Goal: Check status: Check status

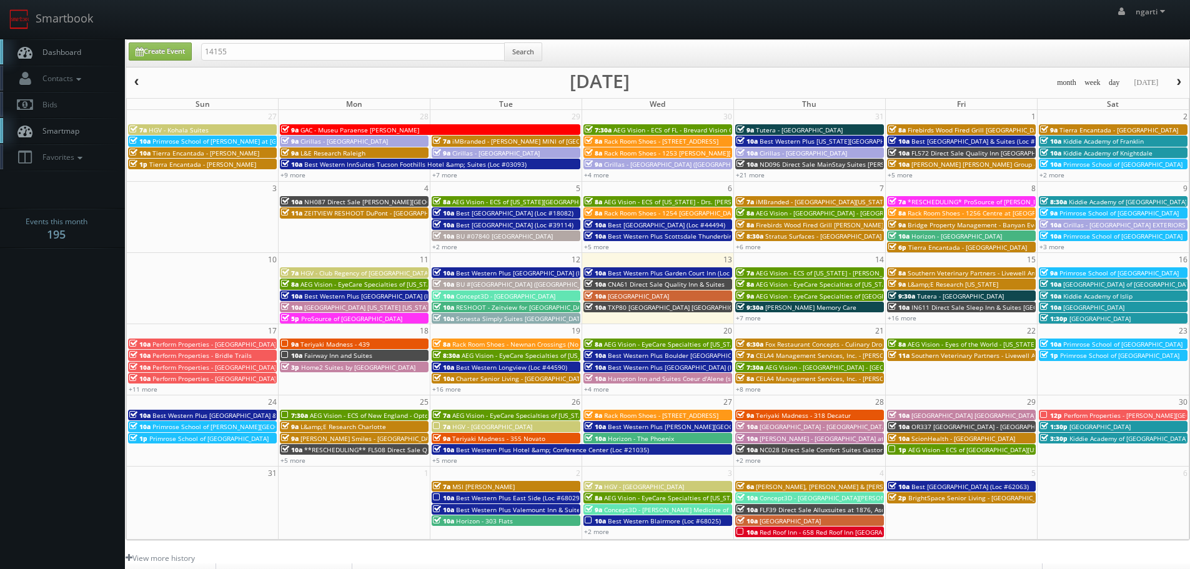
click at [284, 60] on div "14155 Search" at bounding box center [371, 54] width 341 height 24
drag, startPoint x: 284, startPoint y: 56, endPoint x: 155, endPoint y: 57, distance: 128.7
click at [155, 57] on div "Create Event 14155 Search" at bounding box center [658, 54] width 1079 height 24
paste input "03151"
type input "03151"
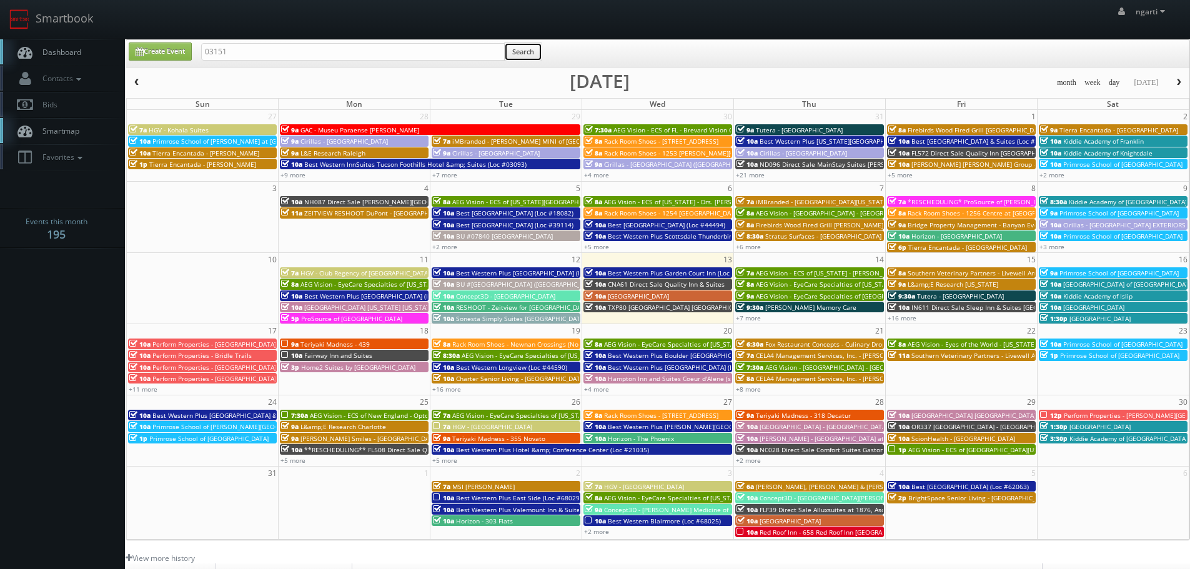
click at [535, 51] on button "Search" at bounding box center [523, 51] width 38 height 19
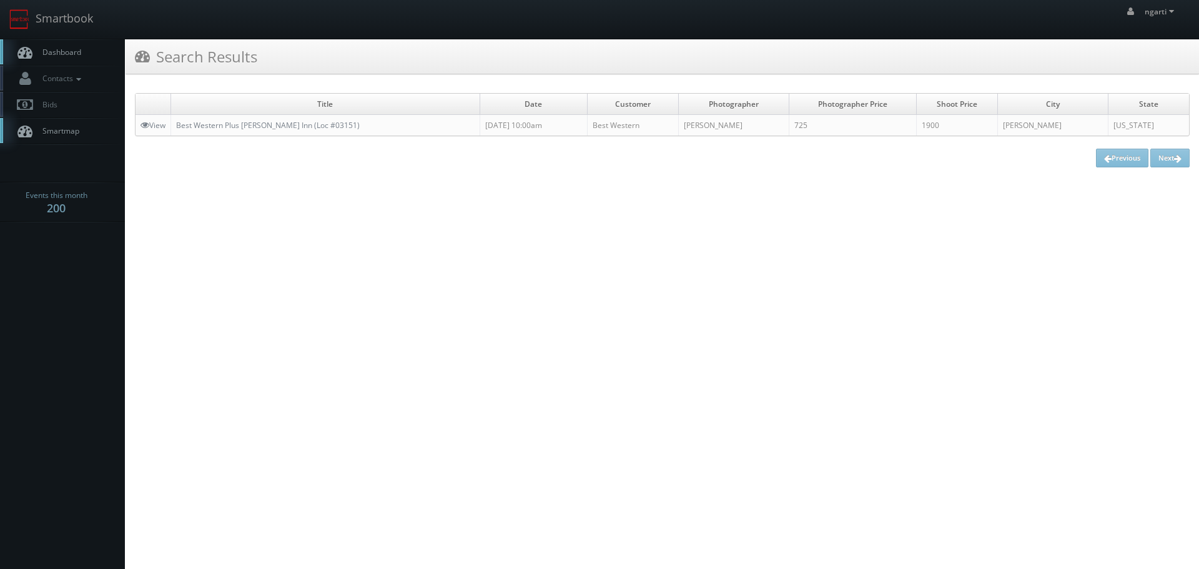
click at [417, 124] on td "Best Western Plus [PERSON_NAME] Inn (Loc #03151)" at bounding box center [325, 125] width 309 height 21
click at [273, 122] on link "Best Western Plus [PERSON_NAME] Inn (Loc #03151)" at bounding box center [268, 125] width 184 height 11
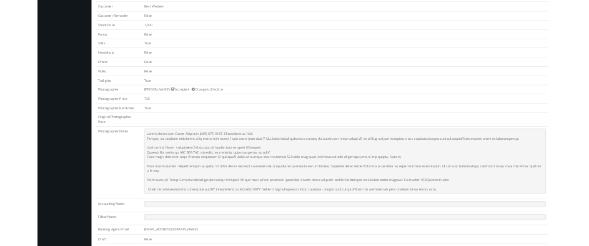
scroll to position [375, 0]
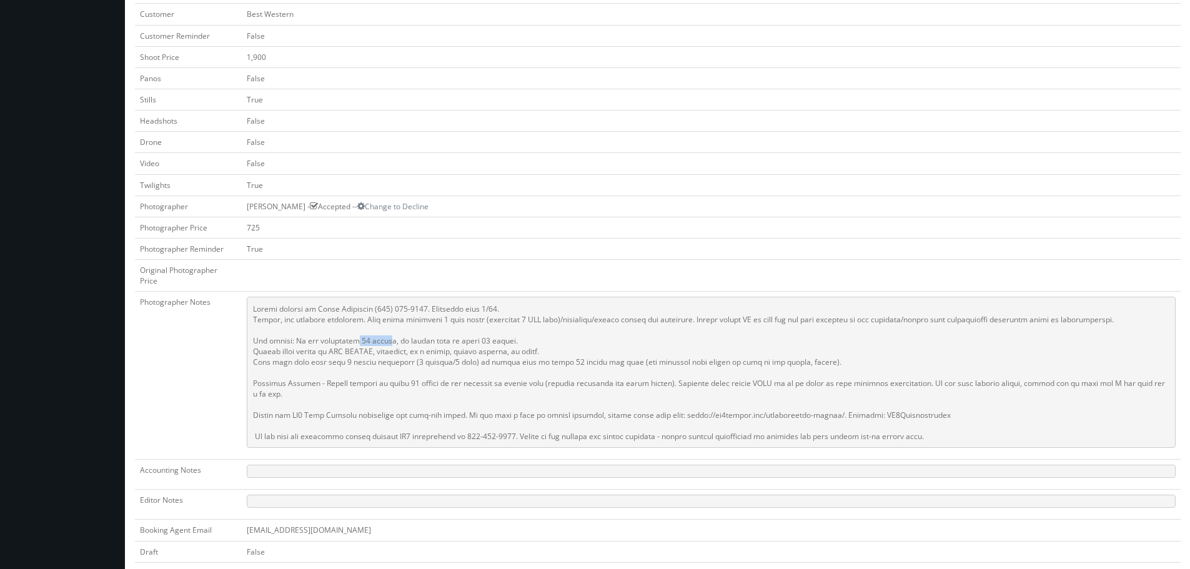
drag, startPoint x: 347, startPoint y: 332, endPoint x: 380, endPoint y: 332, distance: 33.7
click at [380, 332] on pre at bounding box center [711, 372] width 929 height 151
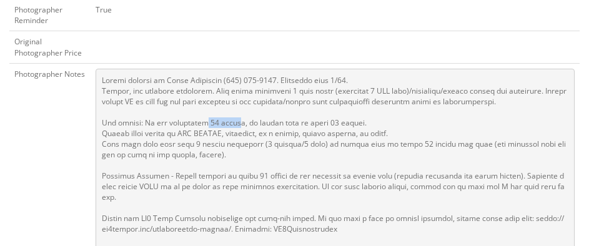
scroll to position [687, 0]
